Goal: Information Seeking & Learning: Learn about a topic

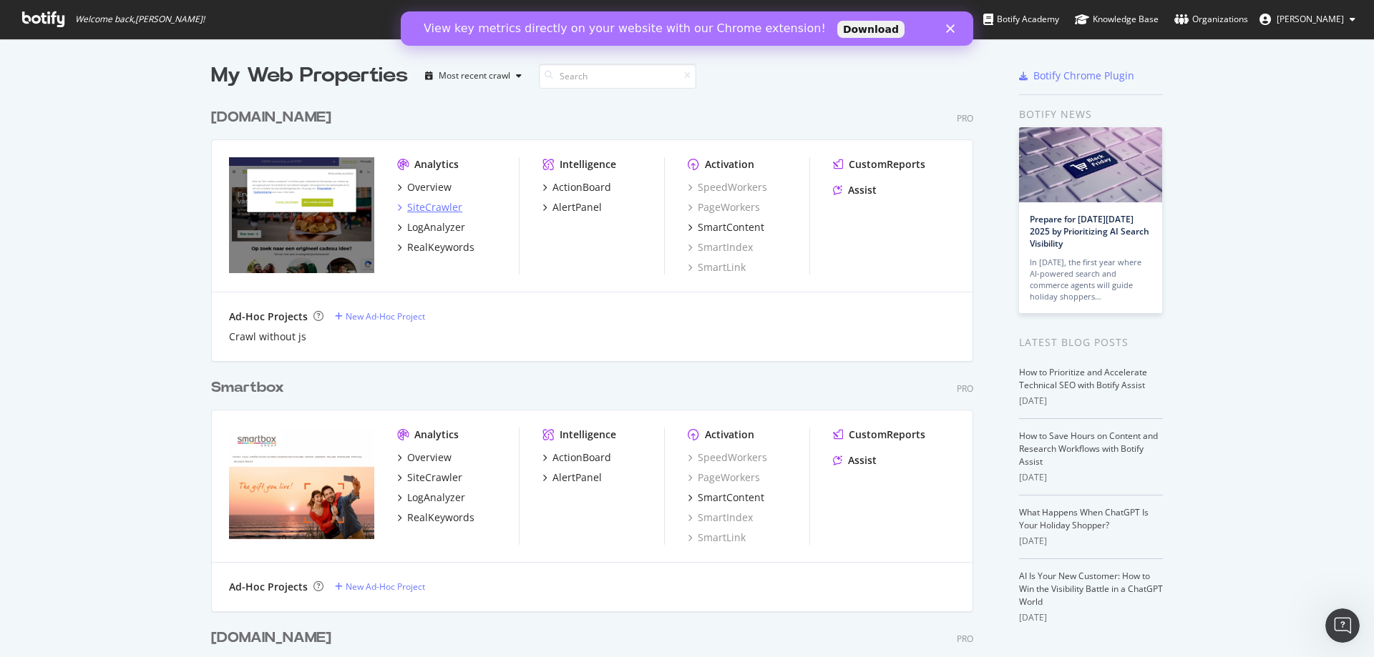
click at [441, 205] on div "SiteCrawler" at bounding box center [434, 207] width 55 height 14
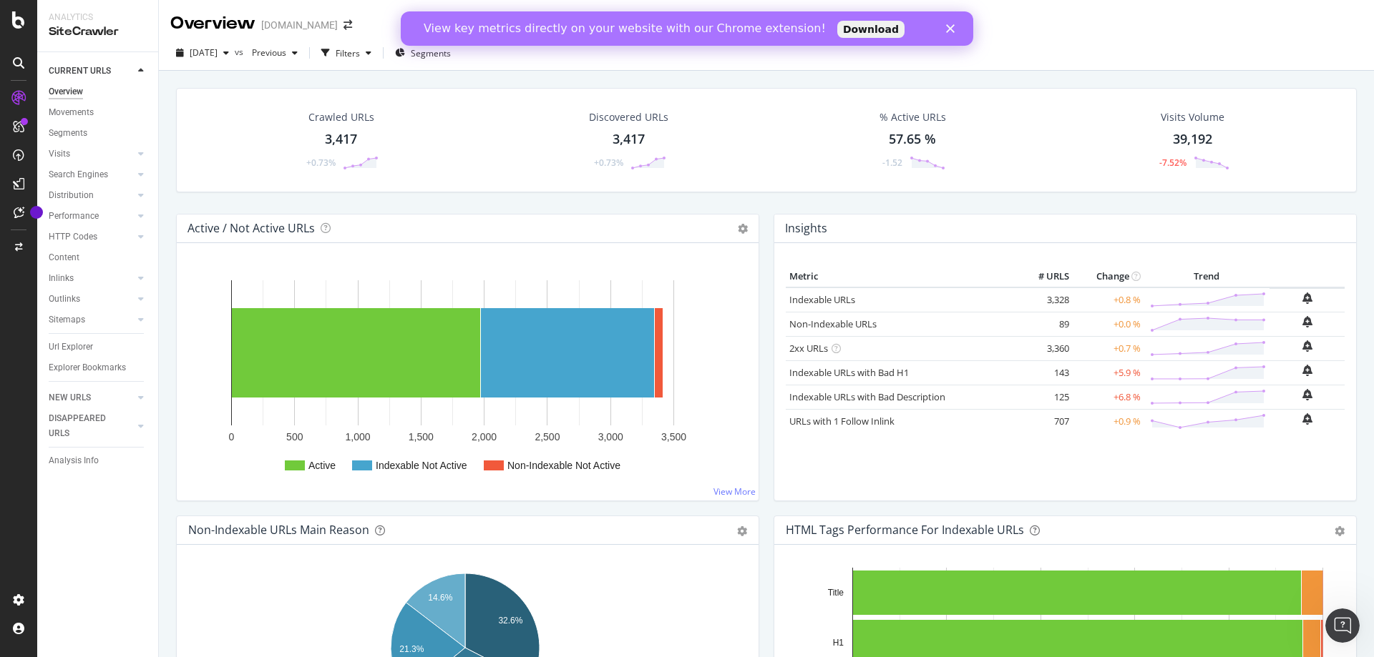
click at [297, 27] on div "[DOMAIN_NAME]" at bounding box center [299, 25] width 77 height 14
click at [343, 26] on icon "arrow-right-arrow-left" at bounding box center [347, 25] width 9 height 10
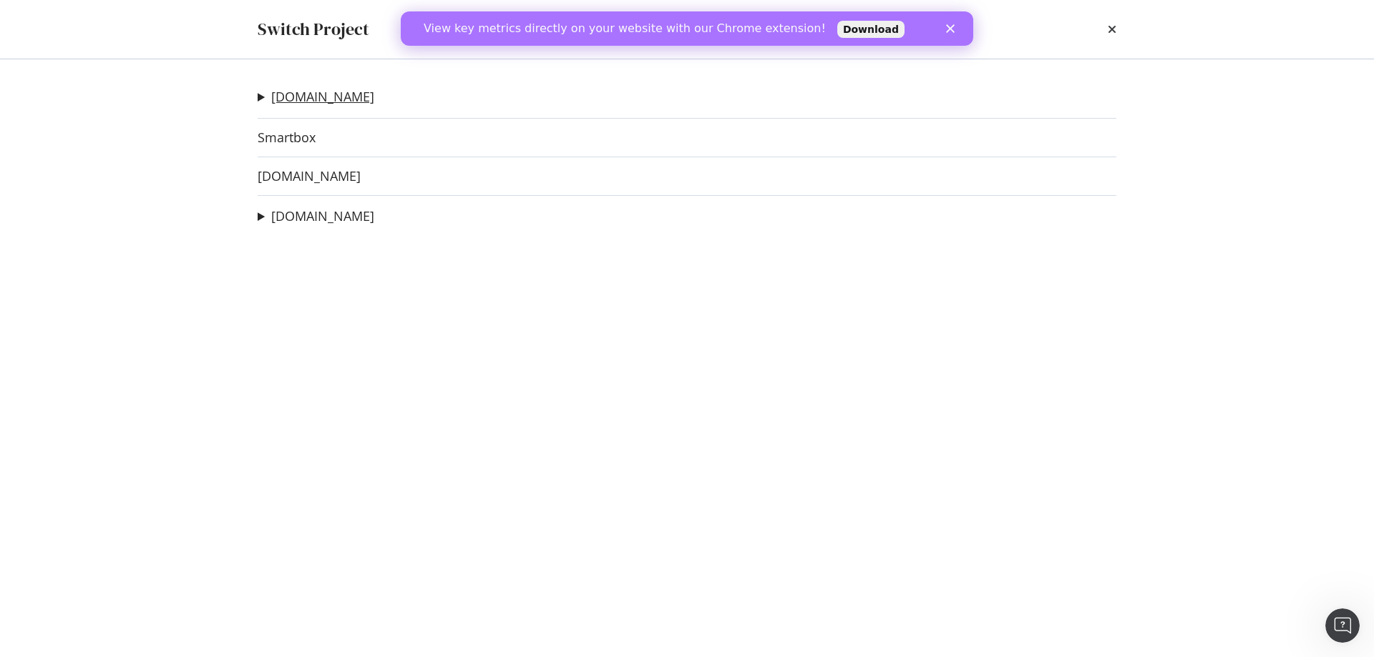
click at [305, 101] on link "[DOMAIN_NAME]" at bounding box center [322, 96] width 103 height 15
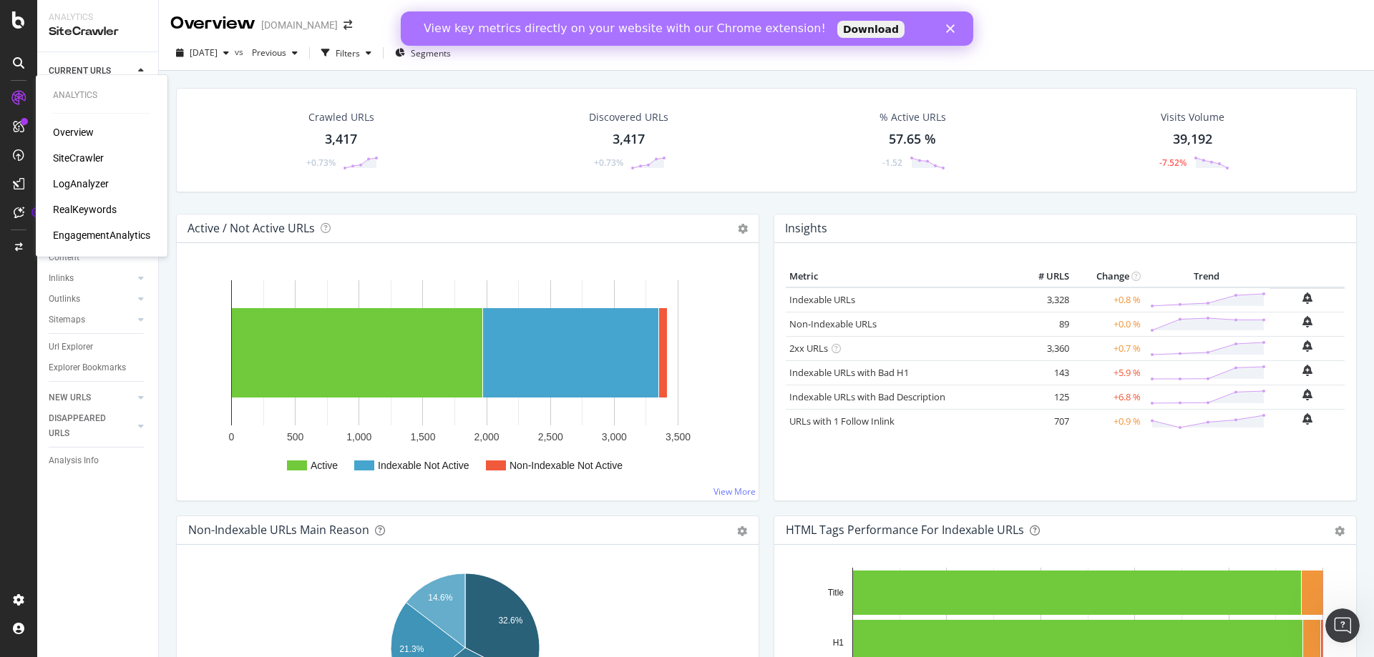
click at [80, 154] on div "SiteCrawler" at bounding box center [78, 158] width 51 height 14
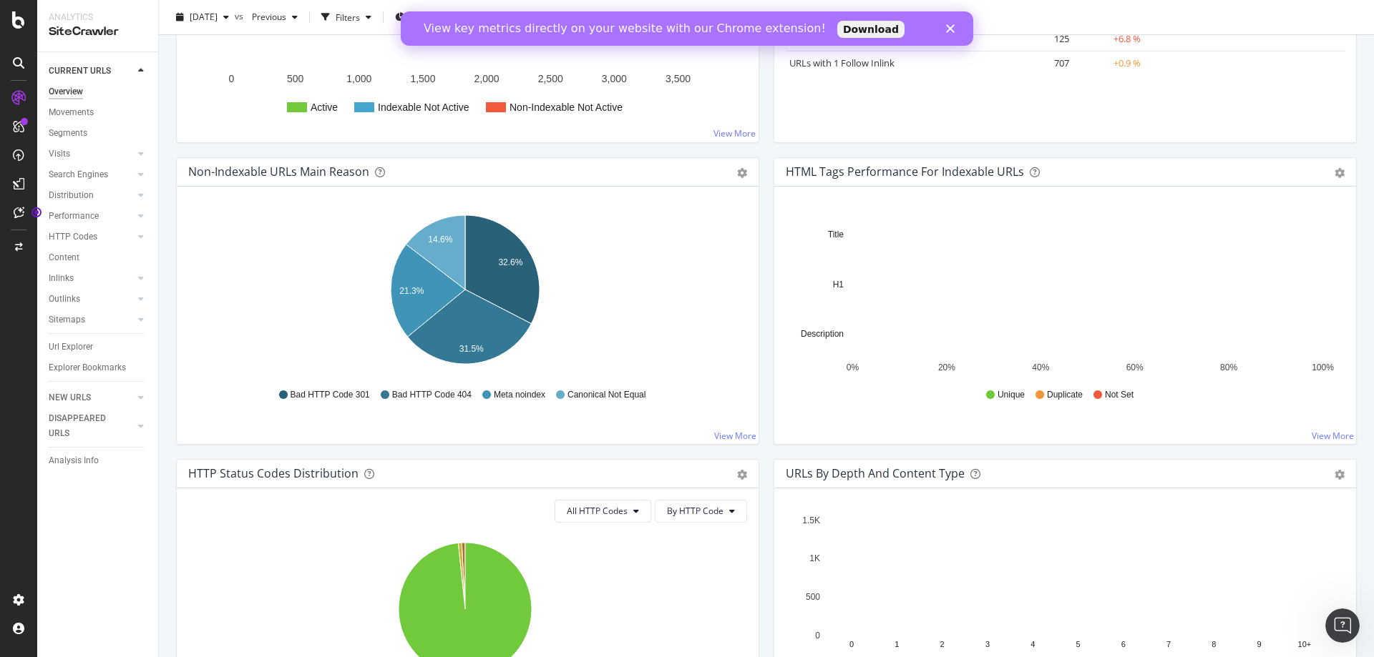
scroll to position [644, 0]
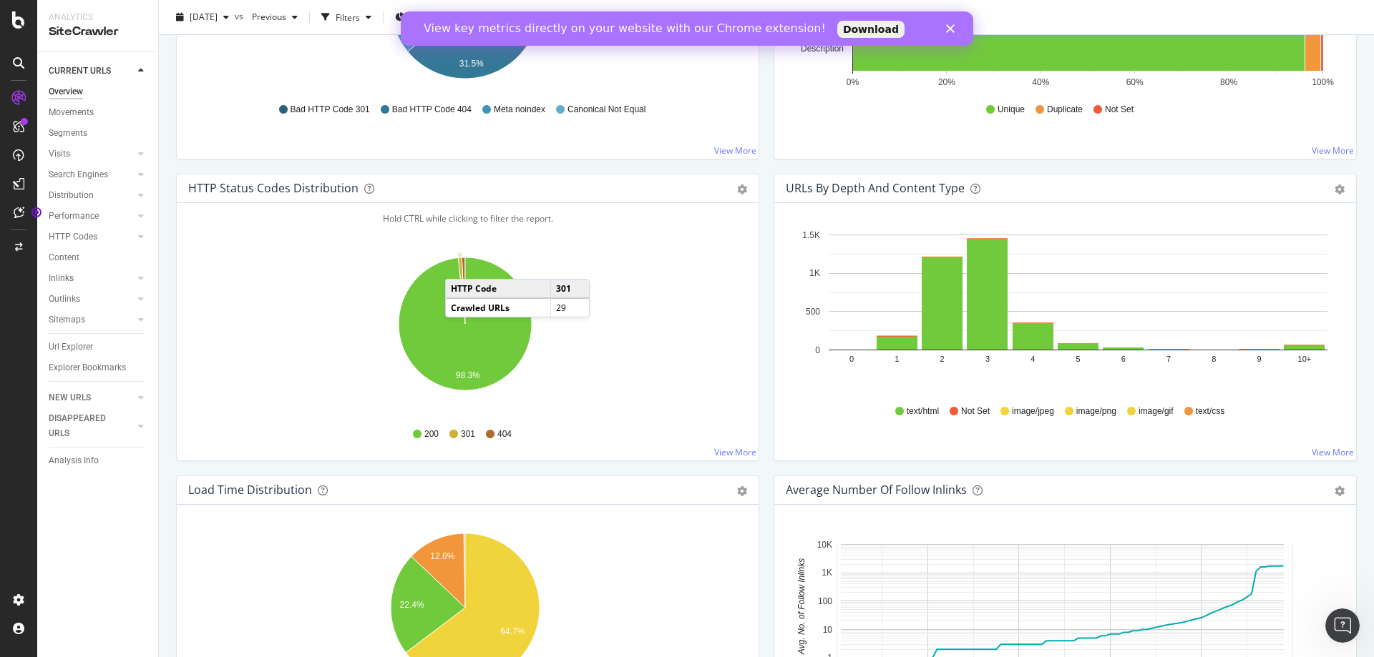
click at [459, 265] on icon "A chart." at bounding box center [461, 291] width 7 height 67
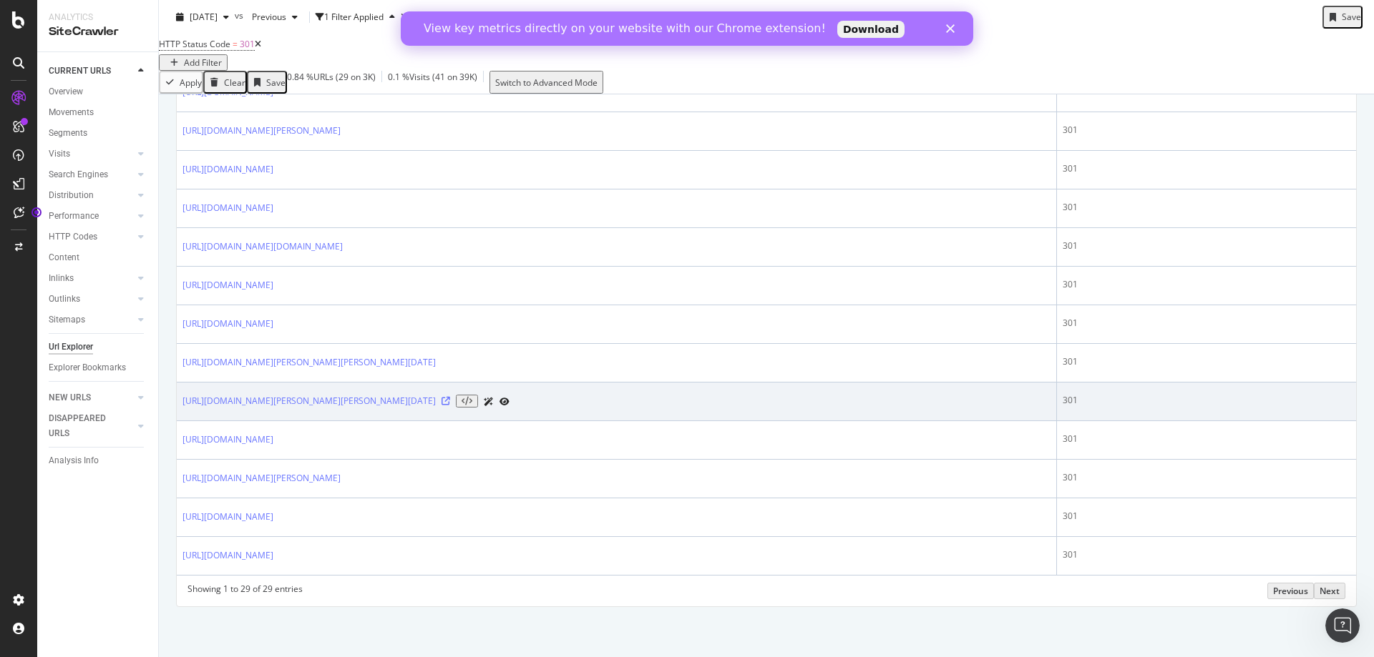
scroll to position [1015, 0]
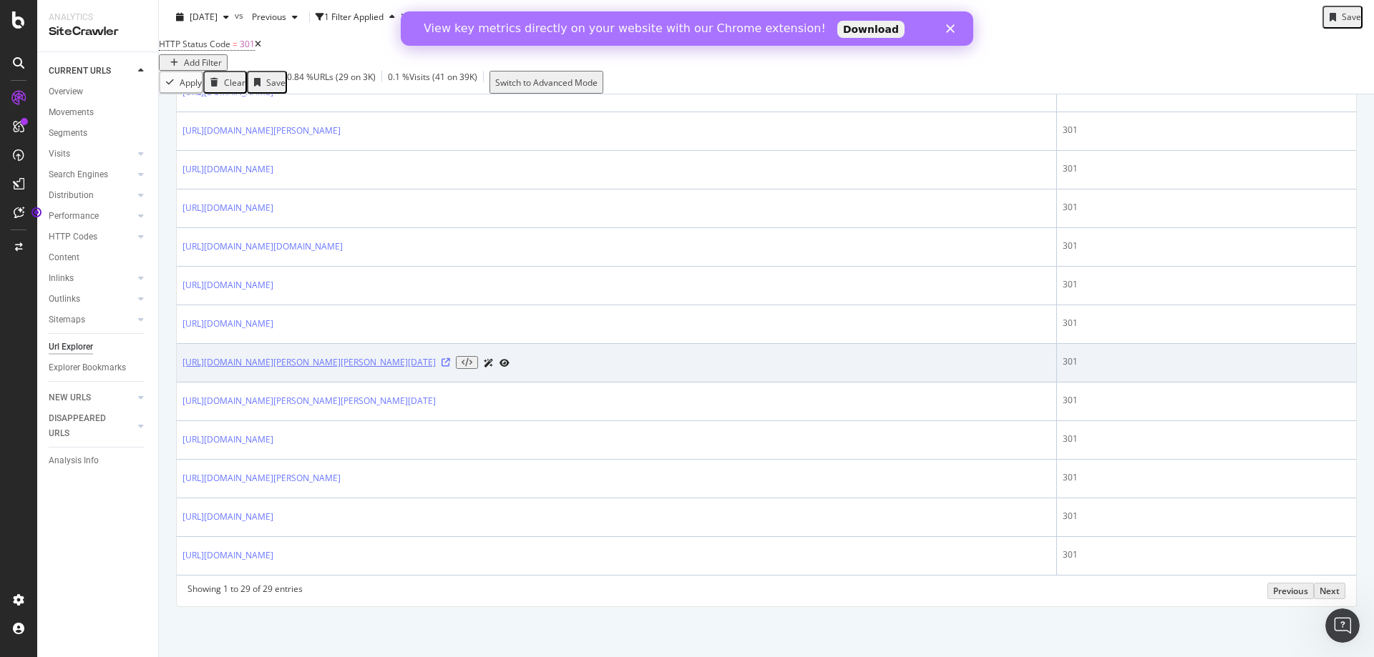
click at [406, 367] on link "[URL][DOMAIN_NAME][PERSON_NAME][PERSON_NAME][DATE]" at bounding box center [308, 362] width 253 height 13
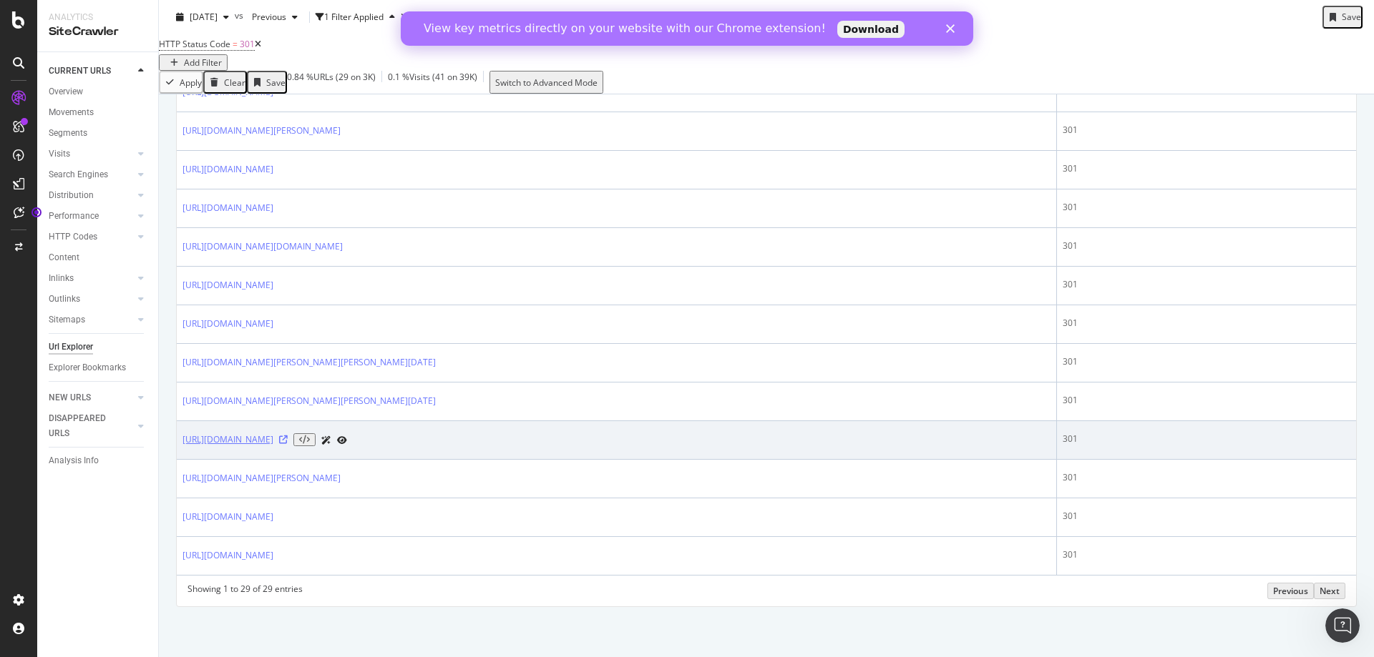
click at [273, 441] on link "[URL][DOMAIN_NAME]" at bounding box center [227, 440] width 91 height 13
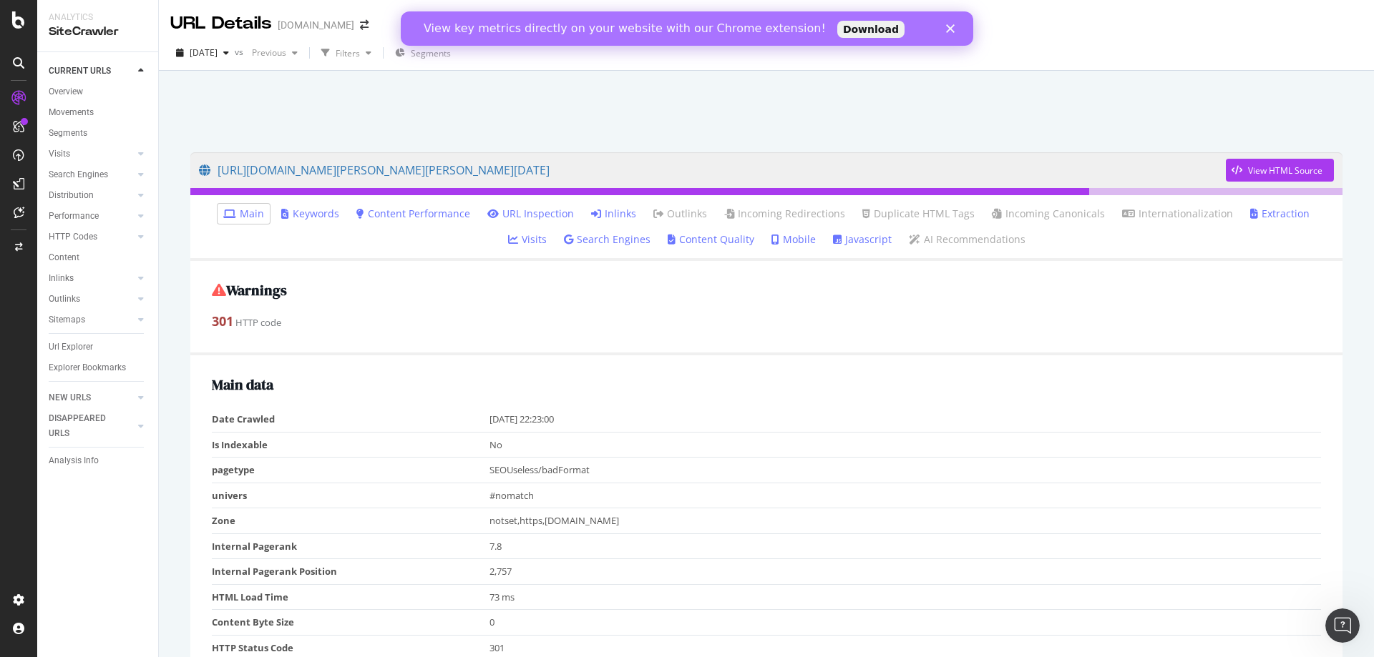
click at [591, 215] on link "Inlinks" at bounding box center [613, 214] width 45 height 14
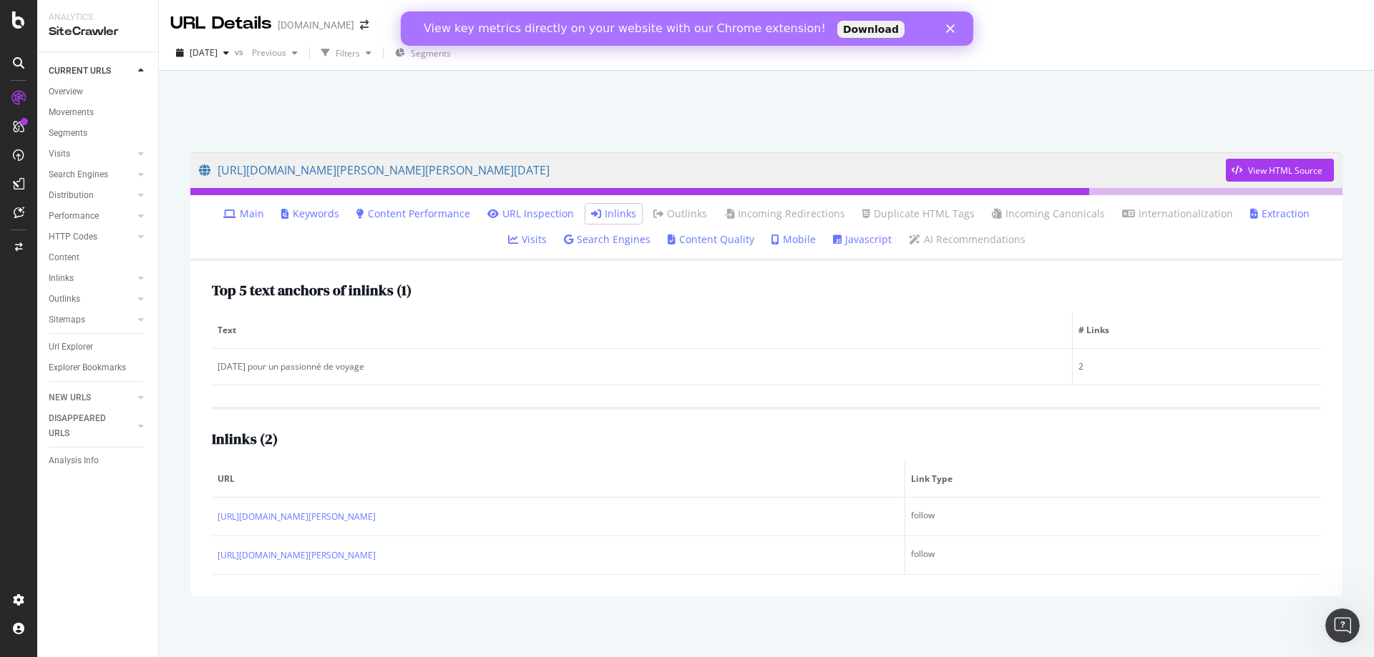
click at [591, 211] on icon at bounding box center [596, 214] width 10 height 10
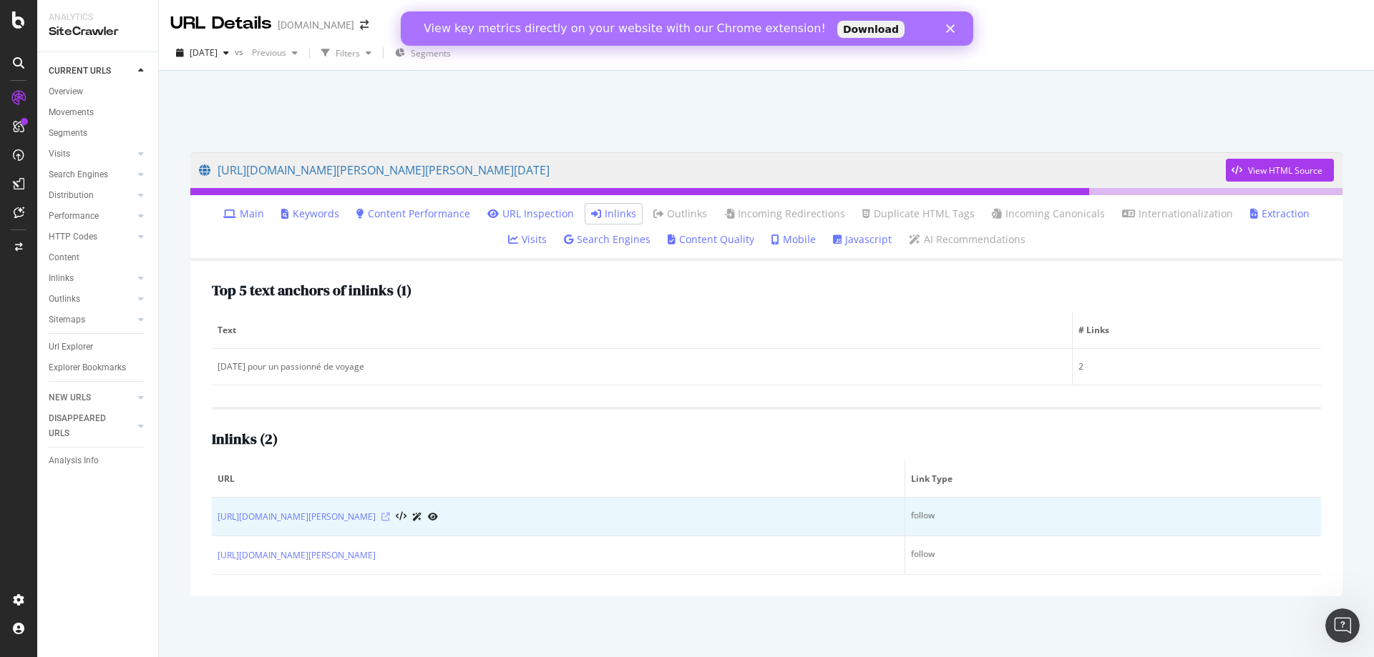
click at [390, 518] on icon at bounding box center [385, 517] width 9 height 9
drag, startPoint x: 318, startPoint y: 502, endPoint x: 389, endPoint y: 524, distance: 74.7
click at [389, 524] on td "https://www.bongo.be/fr/marche-de-noel/" at bounding box center [558, 517] width 693 height 39
copy div "/marche-de-noel/"
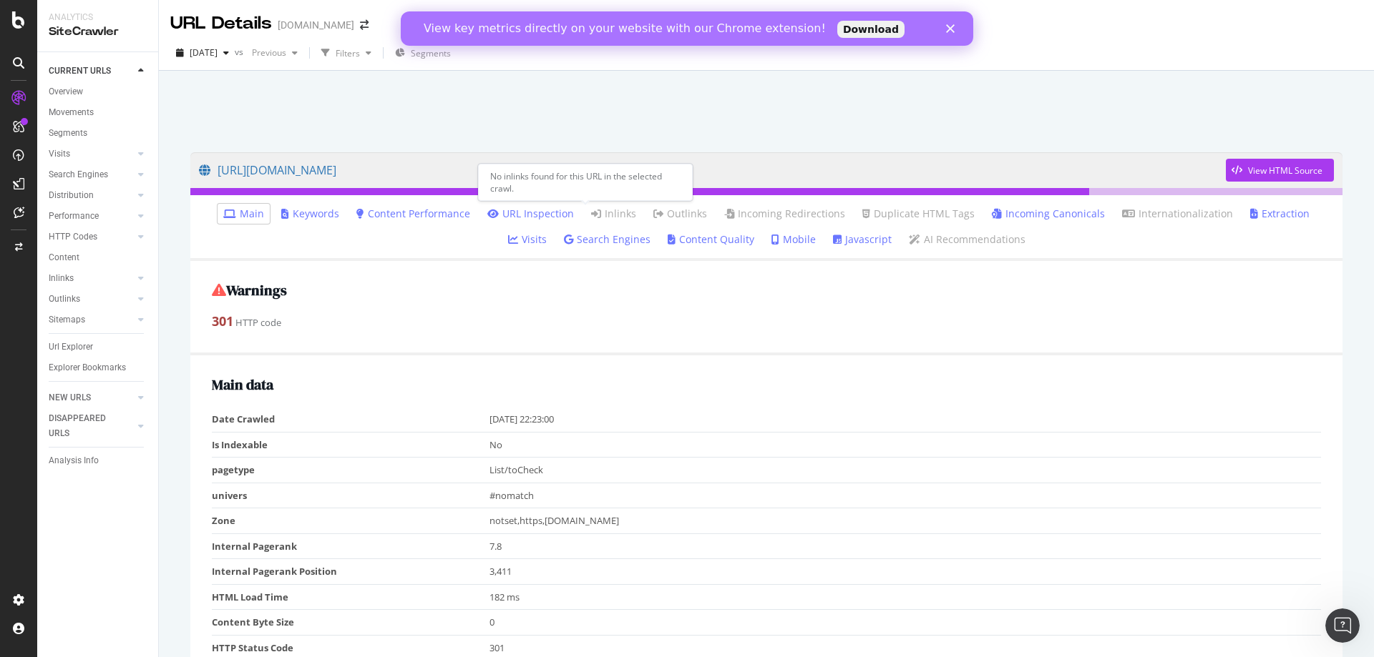
click at [591, 211] on link "Inlinks" at bounding box center [613, 214] width 45 height 14
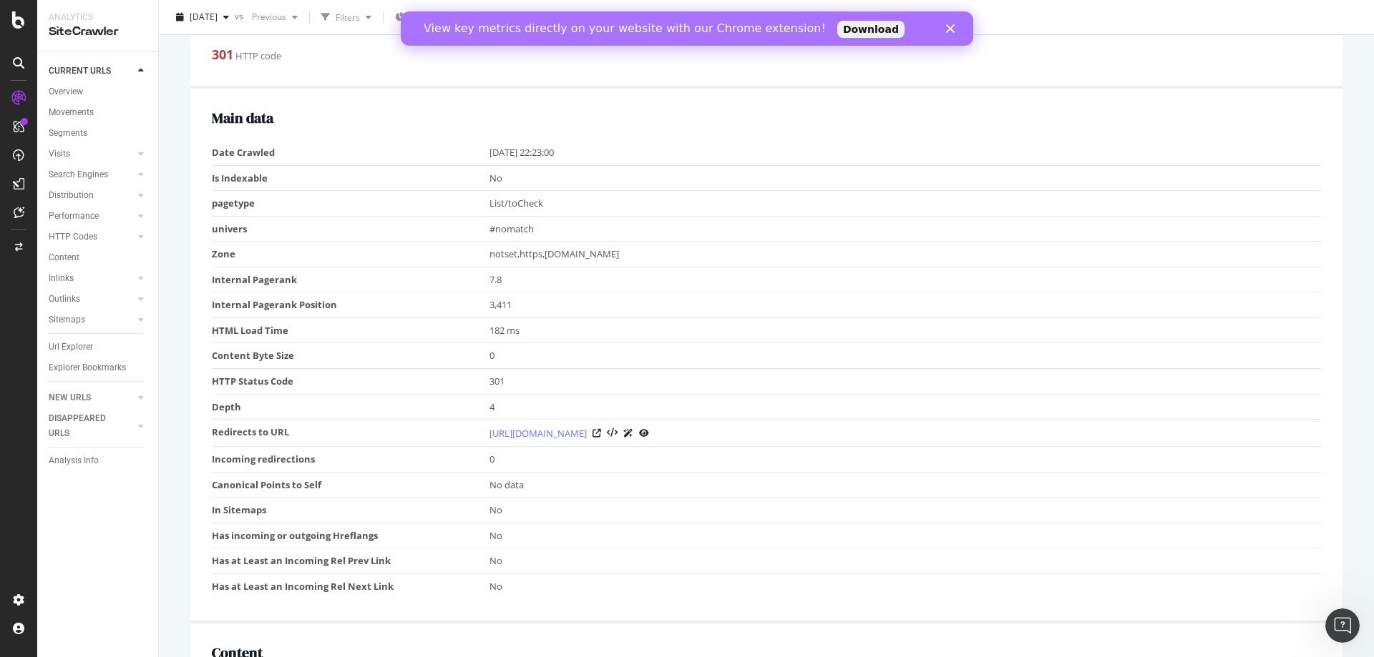
scroll to position [286, 0]
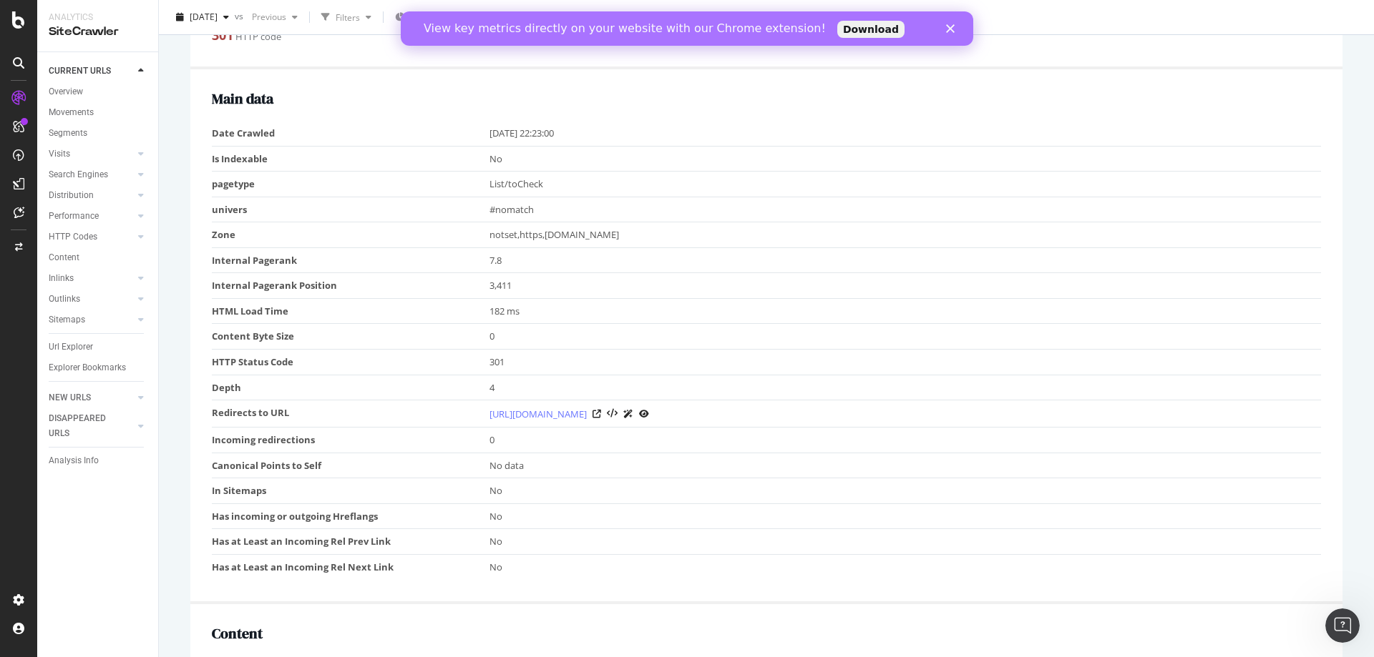
click at [593, 299] on td "182 ms" at bounding box center [905, 311] width 832 height 26
